Goal: Task Accomplishment & Management: Use online tool/utility

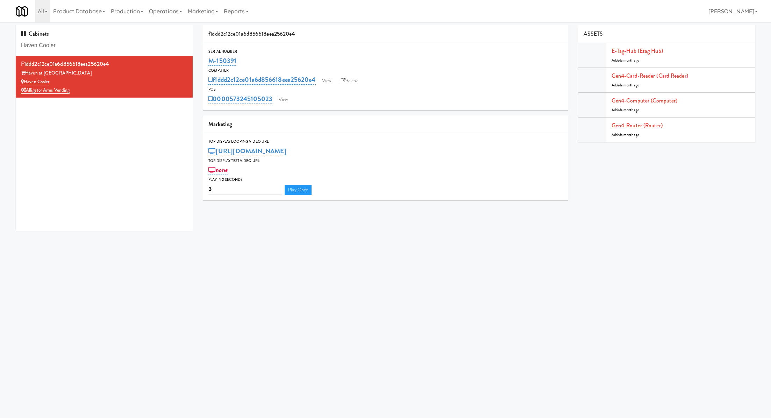
click at [121, 46] on input "Haven Cooler" at bounding box center [104, 45] width 166 height 13
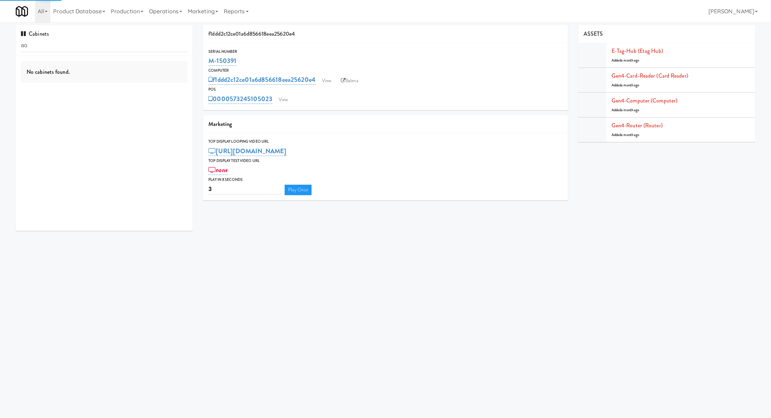
type input "a"
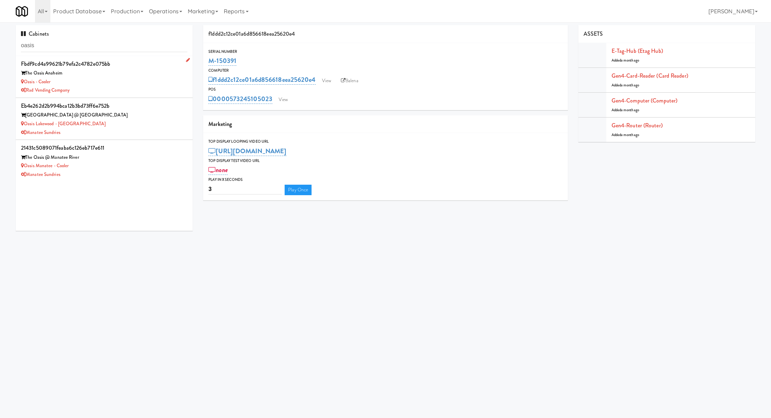
type input "oasis"
click at [110, 79] on div "Oasis - Cooler" at bounding box center [104, 82] width 166 height 9
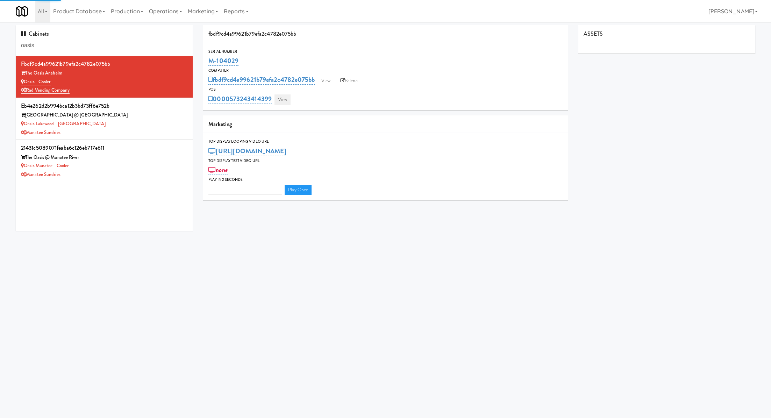
type input "3"
click at [285, 99] on link "View" at bounding box center [282, 99] width 16 height 10
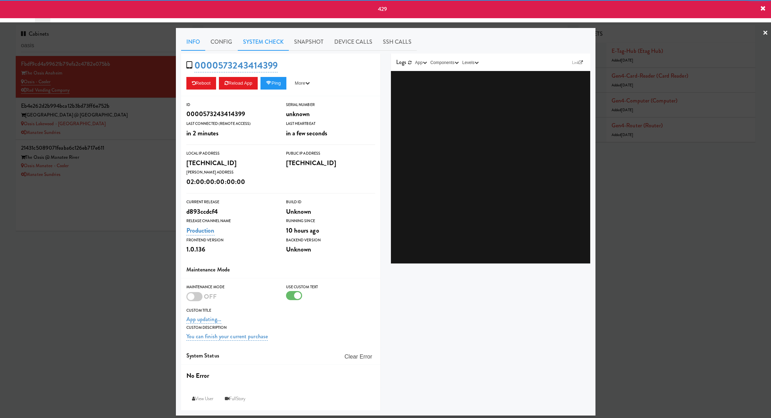
click at [264, 40] on link "System Check" at bounding box center [263, 41] width 51 height 17
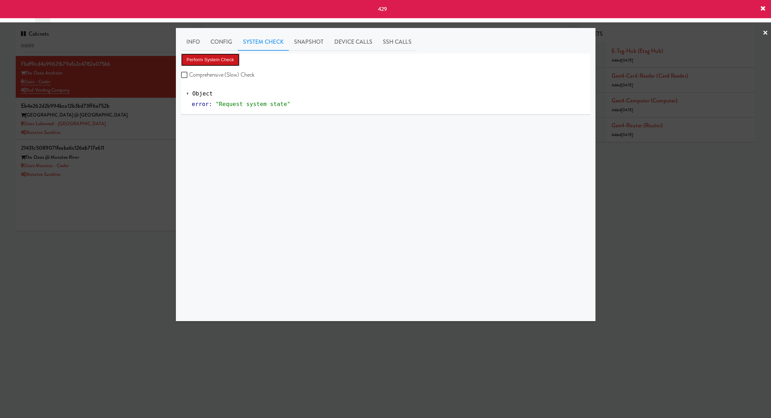
click at [235, 57] on button "Perform System Check" at bounding box center [210, 59] width 59 height 13
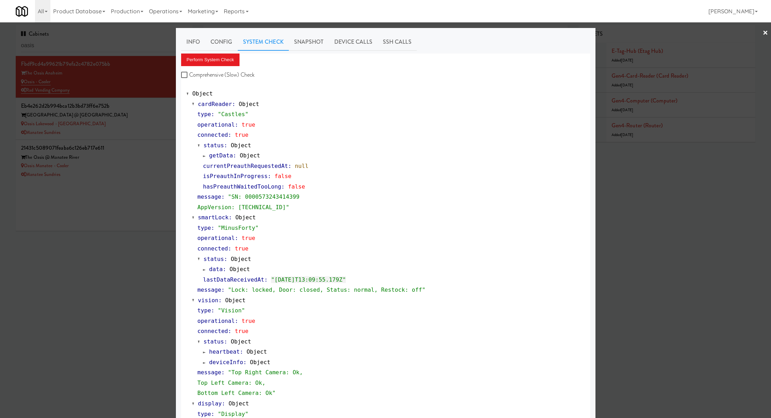
click at [160, 124] on div at bounding box center [385, 209] width 771 height 418
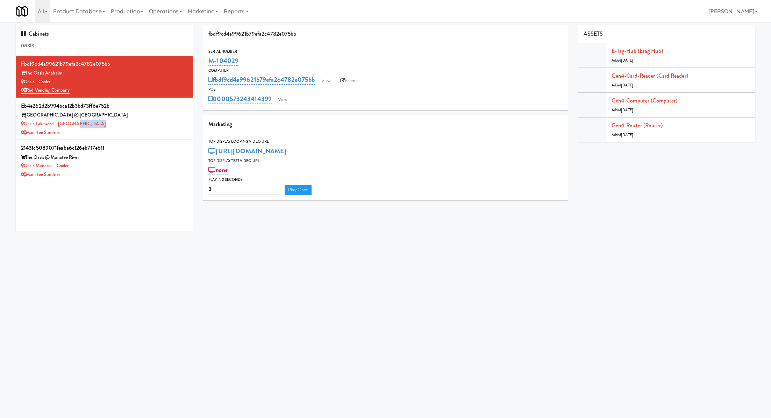
click at [160, 124] on div "Oasis Lakewood - [GEOGRAPHIC_DATA]" at bounding box center [104, 124] width 166 height 9
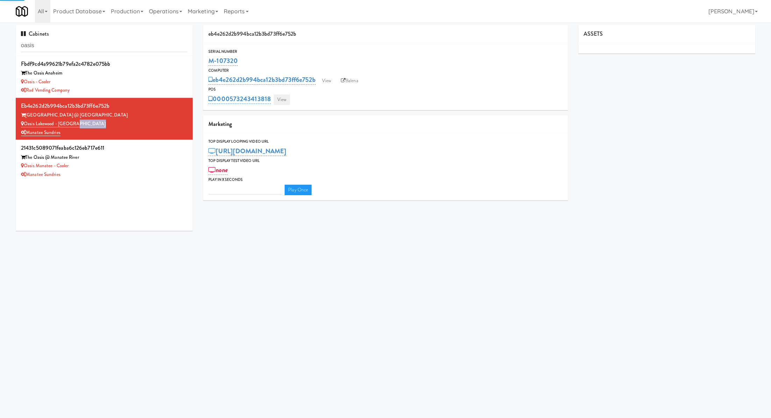
type input "3"
click at [283, 103] on link "View" at bounding box center [282, 99] width 16 height 10
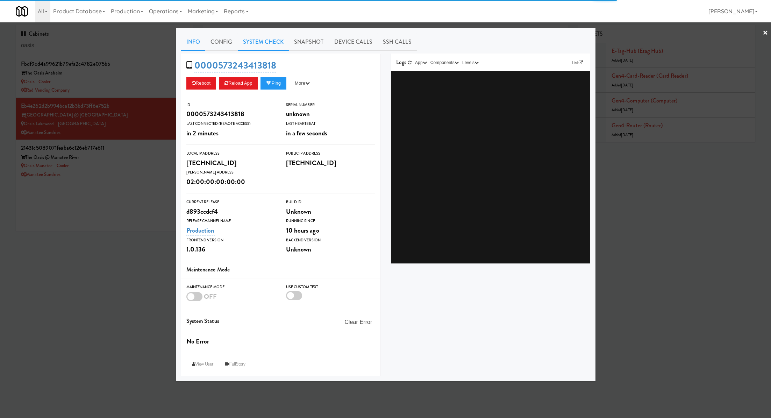
click at [266, 43] on link "System Check" at bounding box center [263, 41] width 51 height 17
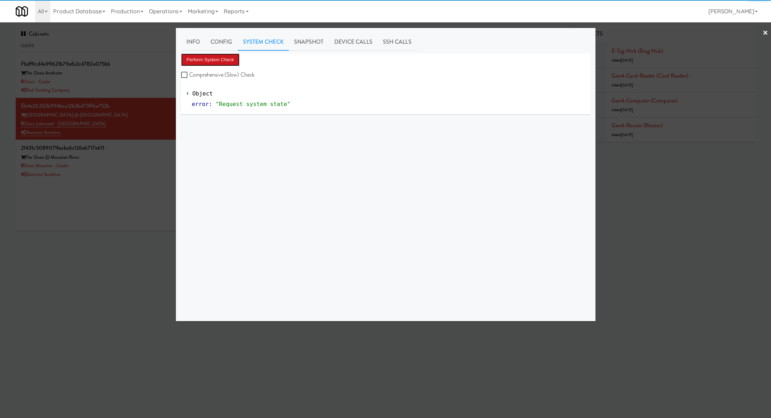
click at [227, 61] on button "Perform System Check" at bounding box center [210, 59] width 59 height 13
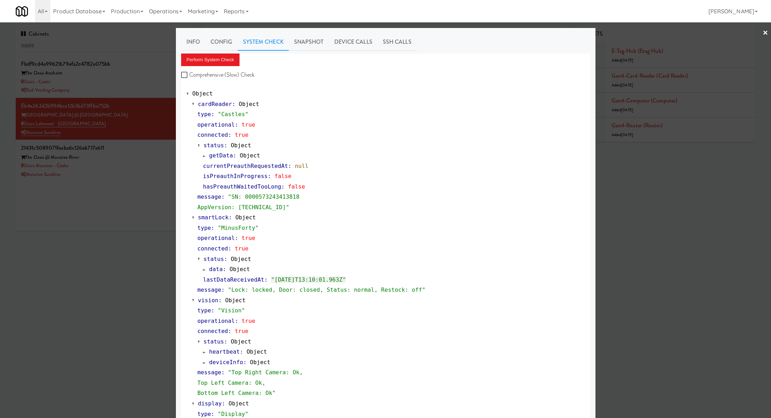
click at [146, 150] on div at bounding box center [385, 209] width 771 height 418
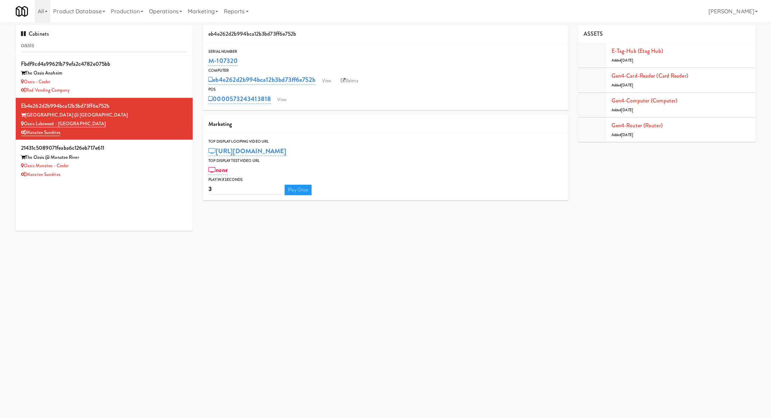
click at [146, 150] on div "21431c5089071feaba6c126eb717e611" at bounding box center [104, 148] width 166 height 10
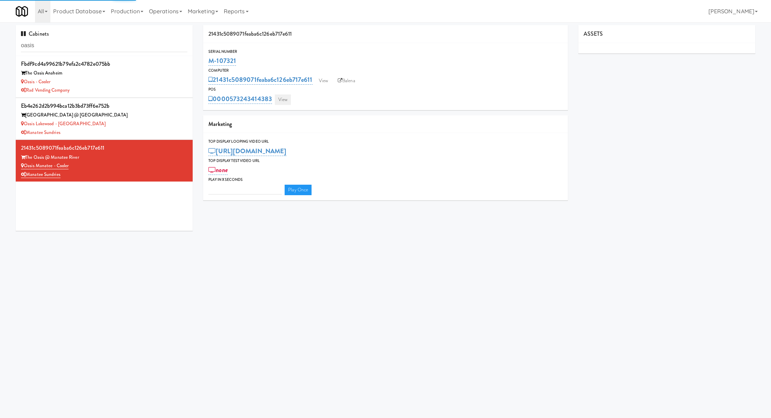
type input "3"
click at [287, 96] on link "View" at bounding box center [283, 99] width 16 height 10
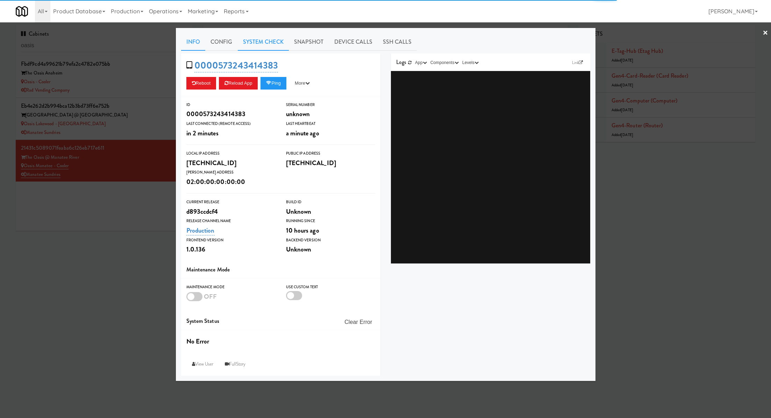
click at [274, 43] on link "System Check" at bounding box center [263, 41] width 51 height 17
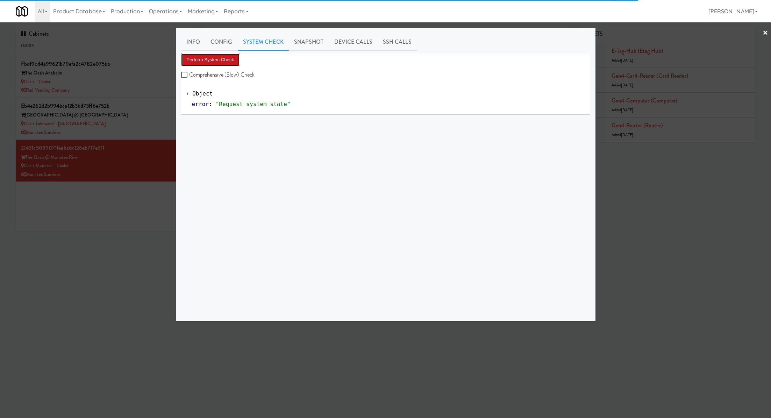
click at [236, 58] on button "Perform System Check" at bounding box center [210, 59] width 59 height 13
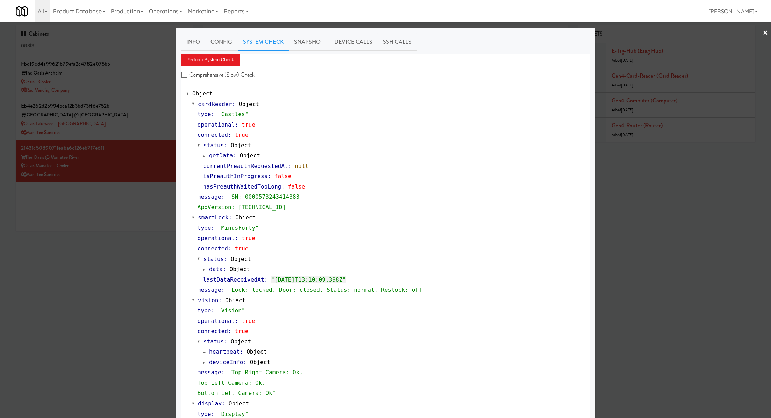
click at [152, 78] on div at bounding box center [385, 209] width 771 height 418
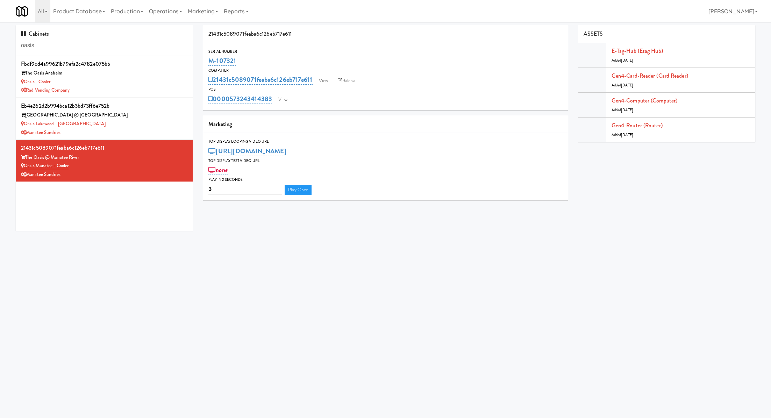
click at [152, 78] on div "Oasis - Cooler" at bounding box center [104, 82] width 166 height 9
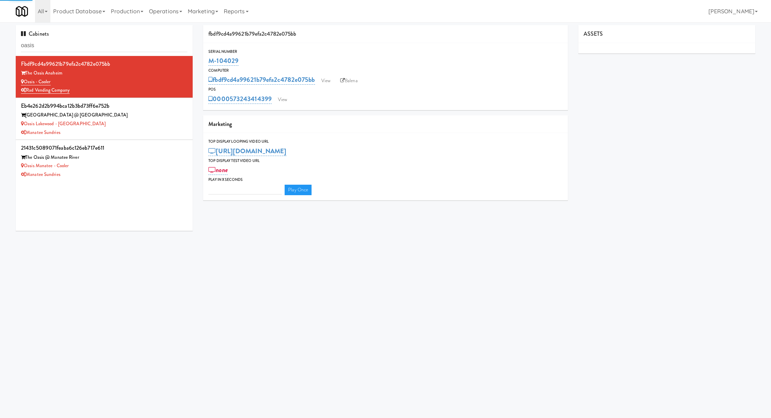
type input "3"
click at [345, 81] on icon at bounding box center [342, 80] width 5 height 5
drag, startPoint x: 77, startPoint y: 81, endPoint x: 27, endPoint y: 81, distance: 50.3
click at [27, 81] on div "Oasis - Cooler" at bounding box center [104, 82] width 166 height 9
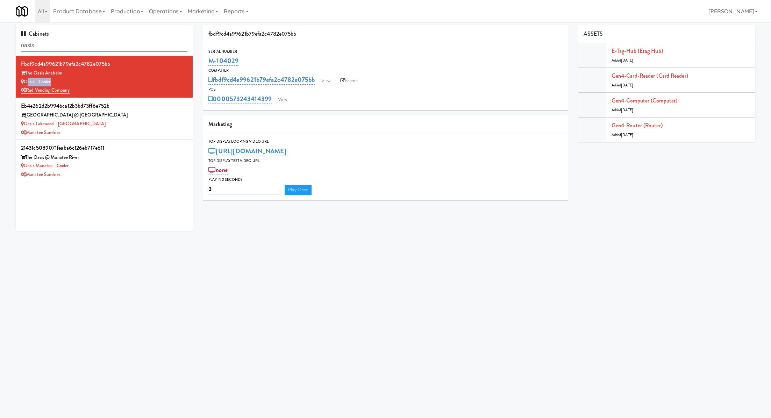
click at [56, 46] on input "oasis" at bounding box center [104, 45] width 166 height 13
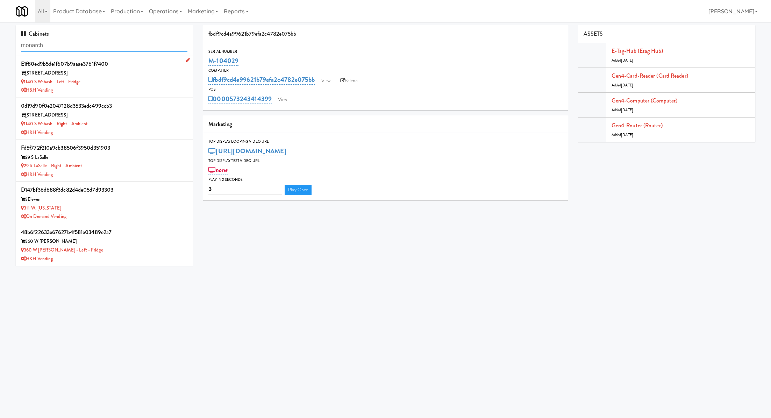
type input "monarch"
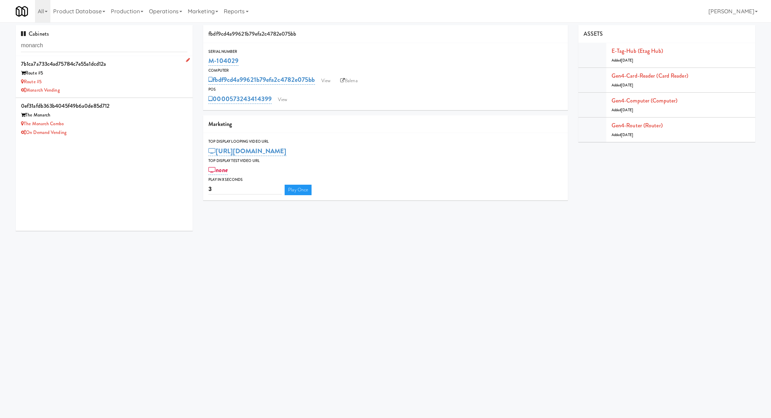
click at [151, 88] on div "Monarch Vending" at bounding box center [104, 90] width 166 height 9
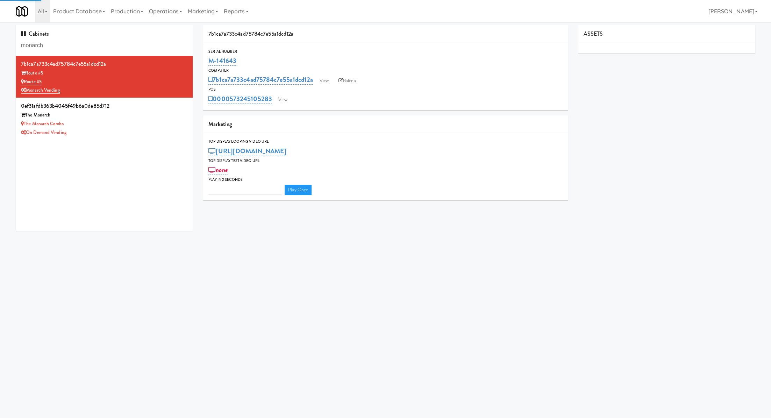
type input "3"
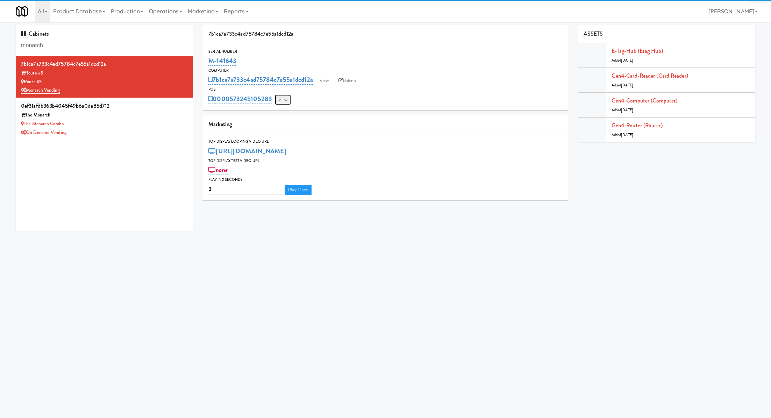
click at [281, 102] on link "View" at bounding box center [283, 99] width 16 height 10
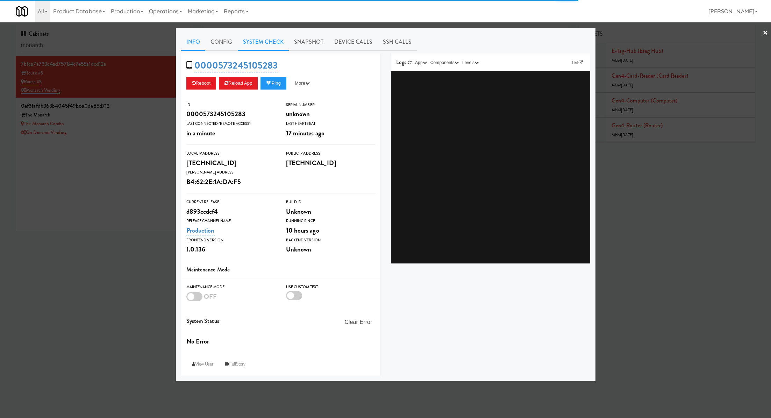
click at [272, 47] on link "System Check" at bounding box center [263, 41] width 51 height 17
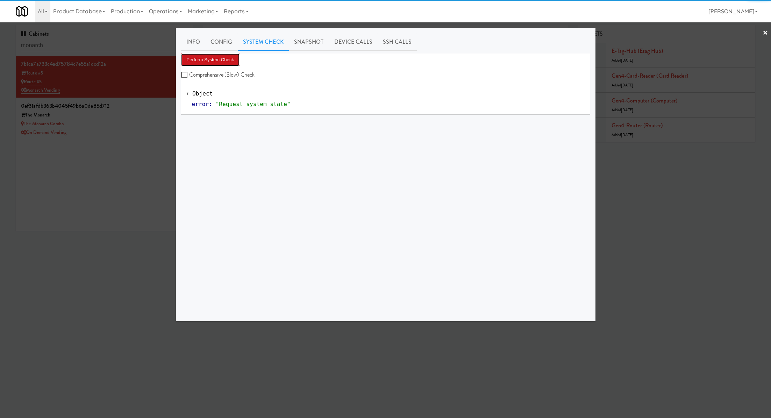
click at [231, 59] on button "Perform System Check" at bounding box center [210, 59] width 59 height 13
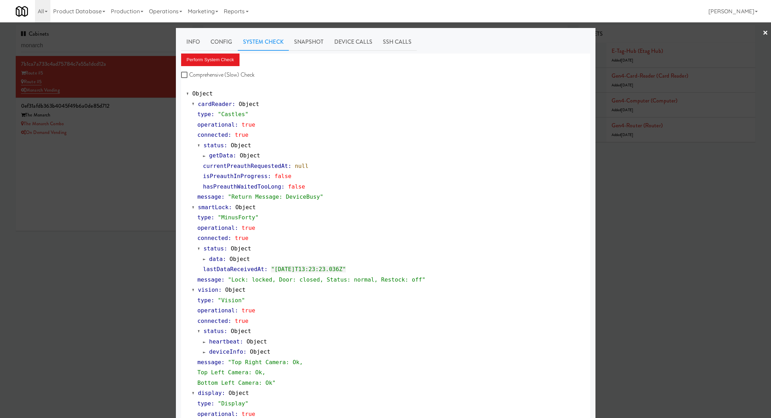
click at [154, 102] on div at bounding box center [385, 209] width 771 height 418
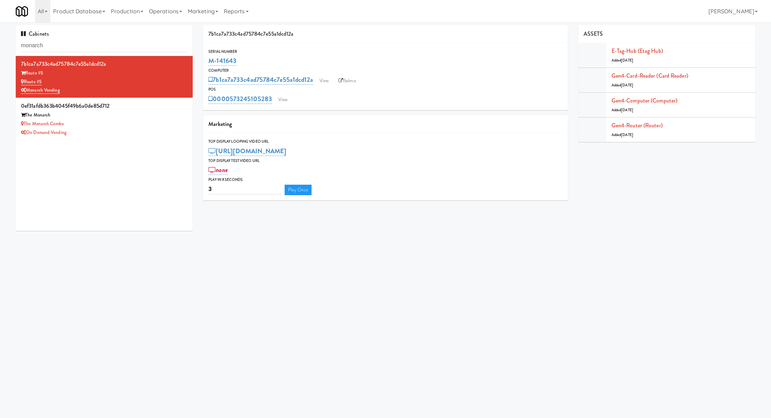
click at [154, 102] on div "0ef31afdb363b4045f49b6a0de85d712" at bounding box center [104, 106] width 166 height 10
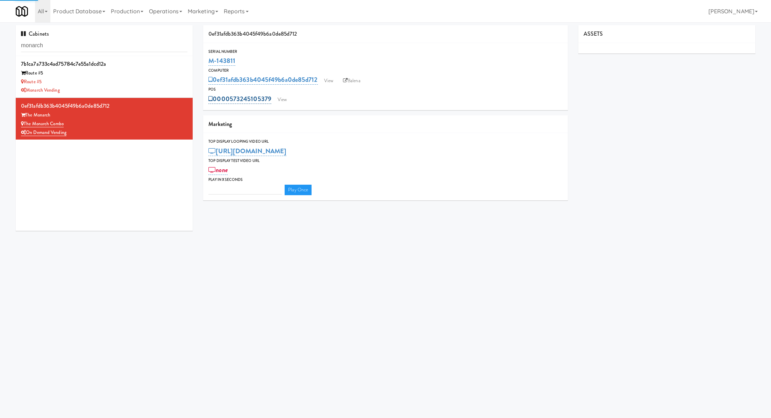
type input "3"
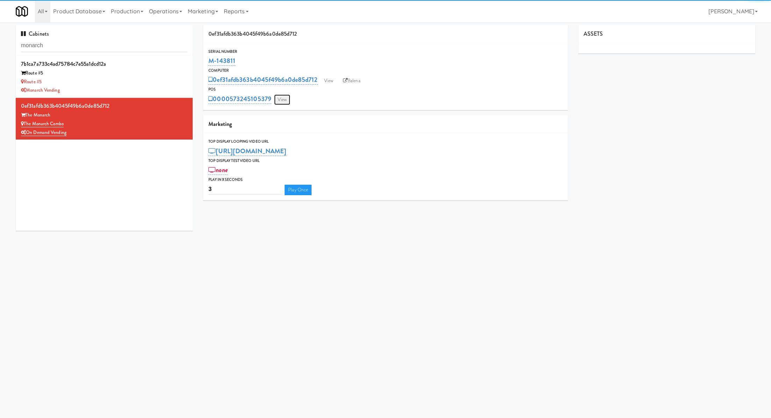
click at [290, 96] on link "View" at bounding box center [282, 99] width 16 height 10
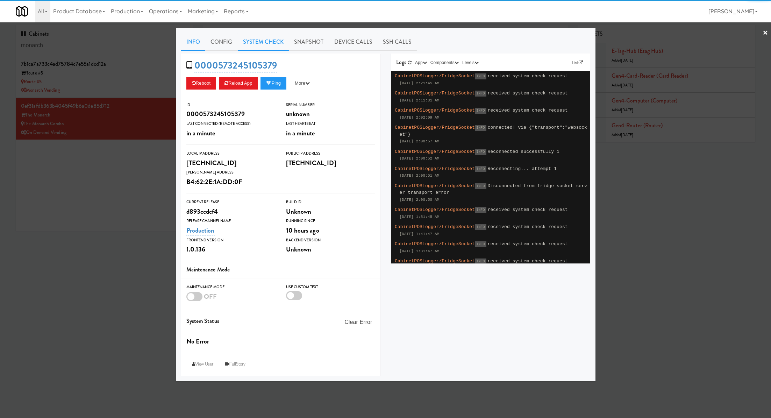
click at [250, 47] on link "System Check" at bounding box center [263, 41] width 51 height 17
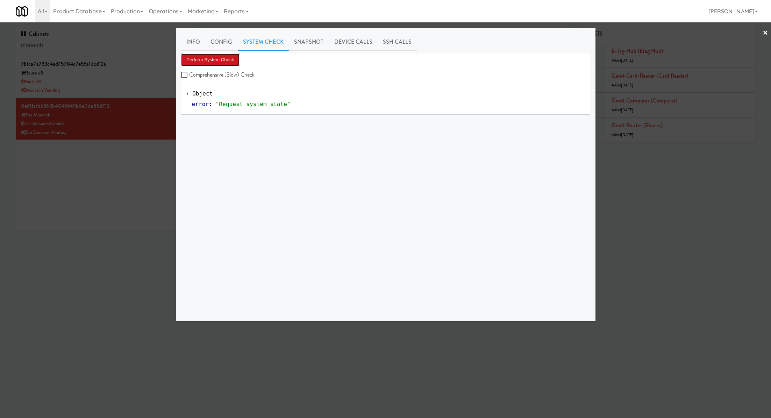
click at [231, 65] on button "Perform System Check" at bounding box center [210, 59] width 59 height 13
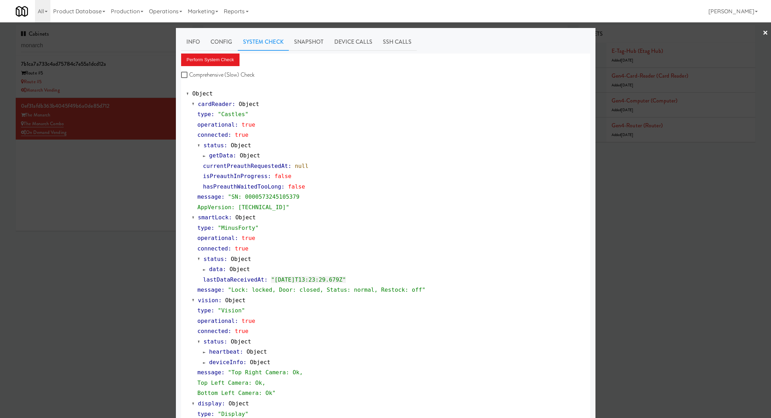
click at [124, 87] on div at bounding box center [385, 209] width 771 height 418
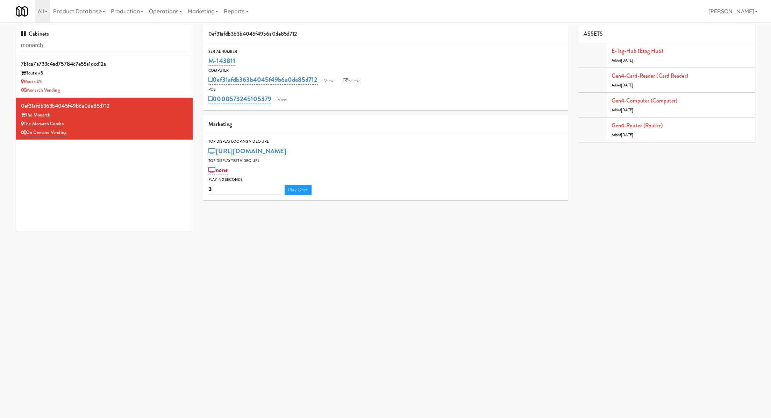
click at [124, 87] on div "Monarch Vending" at bounding box center [104, 90] width 166 height 9
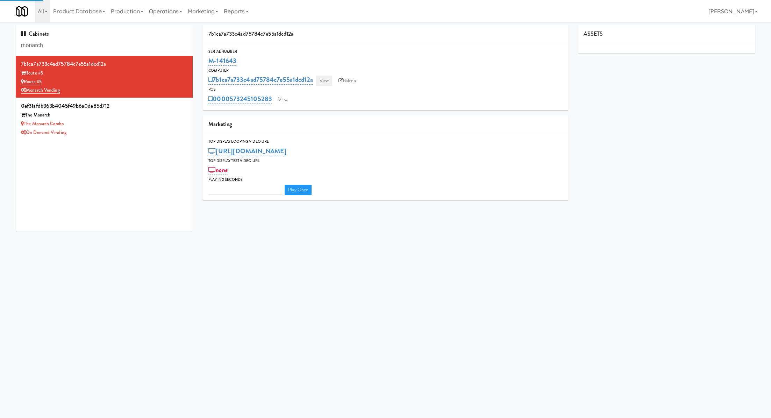
type input "3"
click at [283, 101] on link "View" at bounding box center [283, 99] width 16 height 10
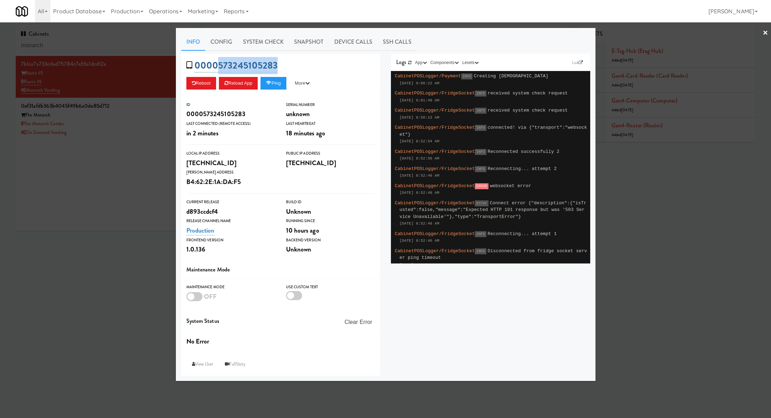
drag, startPoint x: 287, startPoint y: 71, endPoint x: 215, endPoint y: 71, distance: 72.0
click at [215, 71] on div "0000573245105283 Reboot Reload App Ping More Ping Server Restart Server Force R…" at bounding box center [280, 74] width 199 height 43
copy link "573245105283"
click at [157, 141] on div at bounding box center [385, 209] width 771 height 418
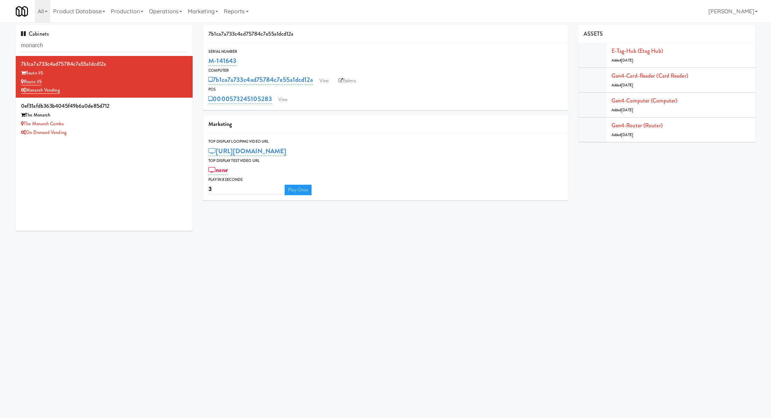
click at [351, 87] on div "POS" at bounding box center [385, 89] width 354 height 7
click at [350, 82] on link "Balena" at bounding box center [347, 81] width 24 height 10
